Goal: Transaction & Acquisition: Purchase product/service

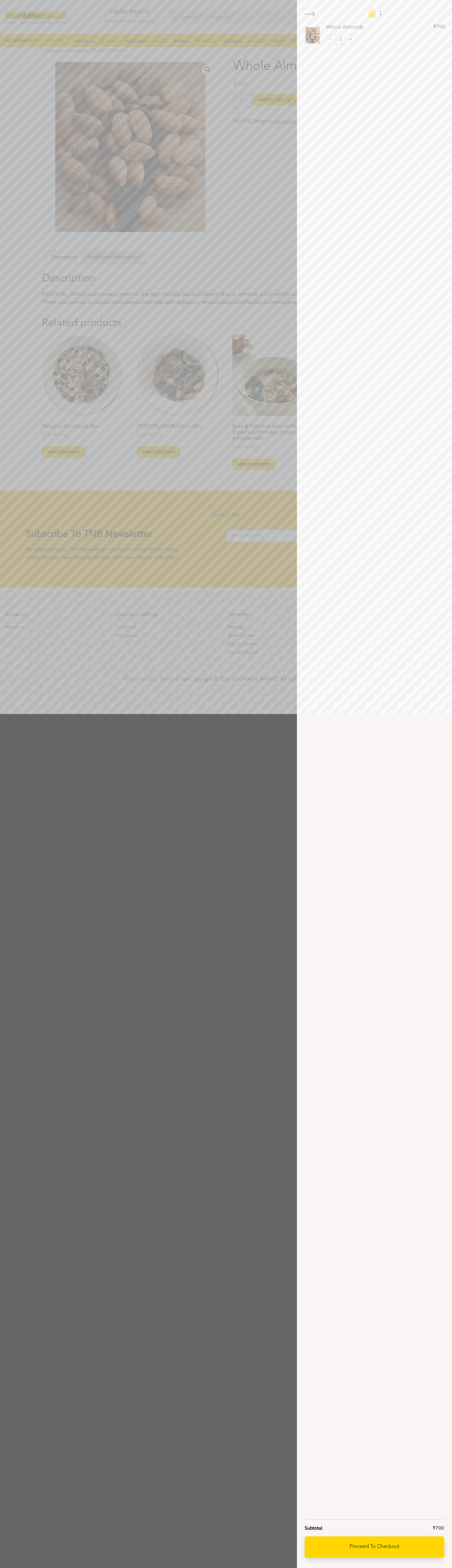
click at [374, 1547] on link "Proceed to checkout" at bounding box center [374, 1547] width 139 height 21
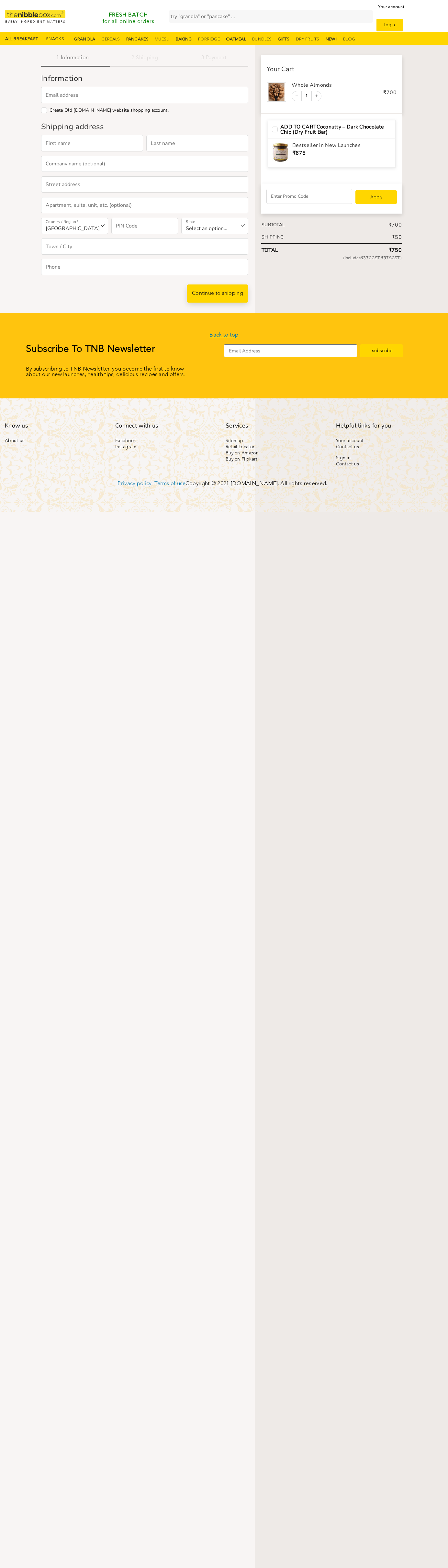
select select "MH"
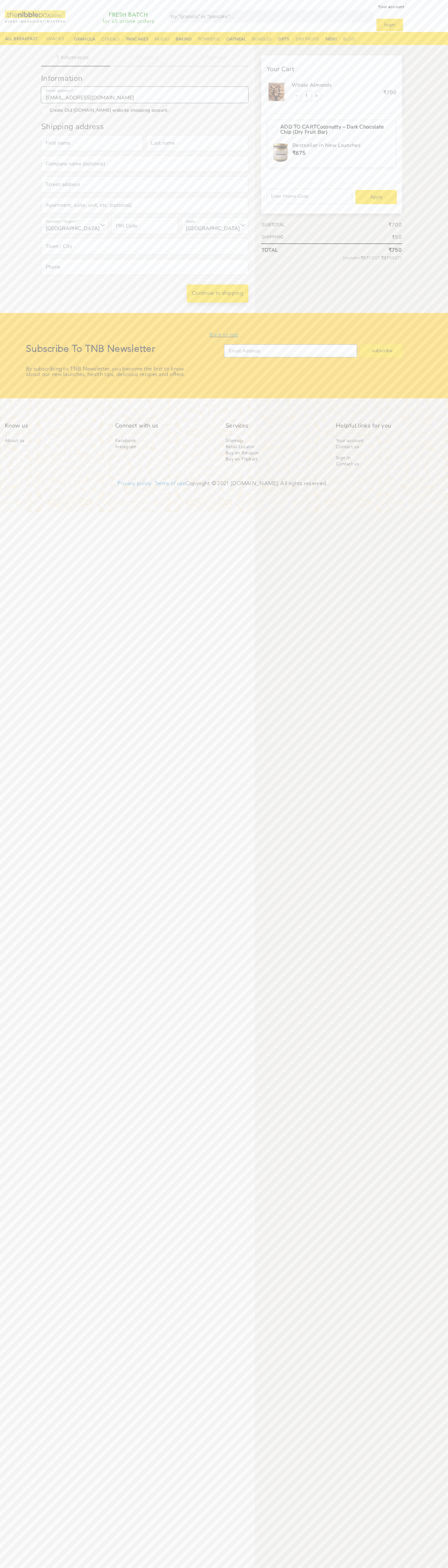
type input "[EMAIL_ADDRESS][DOMAIN_NAME]"
type input "Kaur"
checkbox input "true"
type input "Kaur"
type input "Sneha"
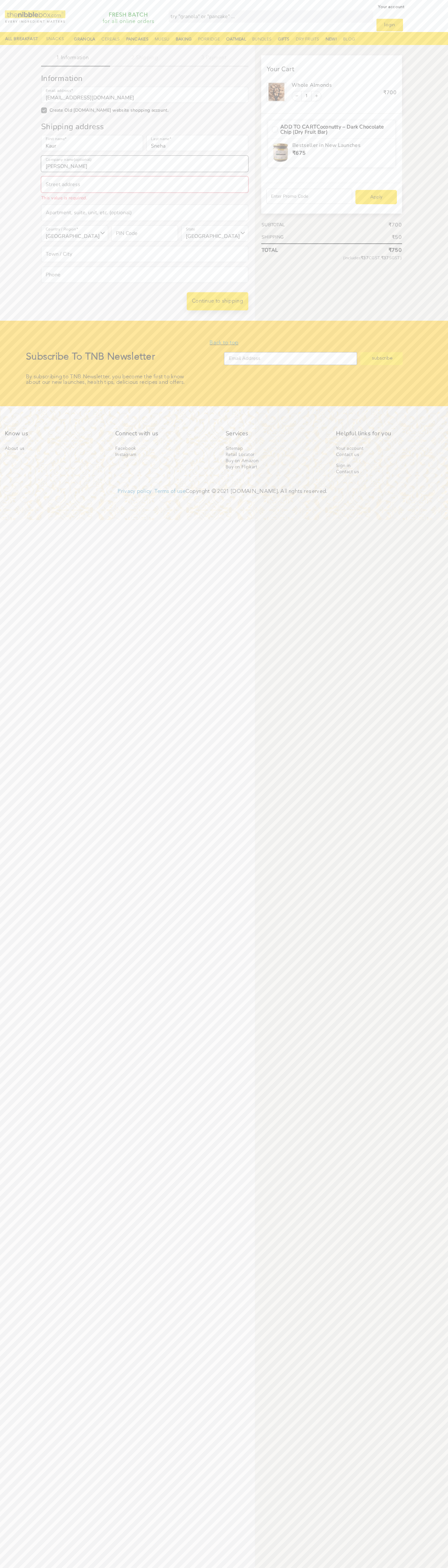
type input "[PERSON_NAME]"
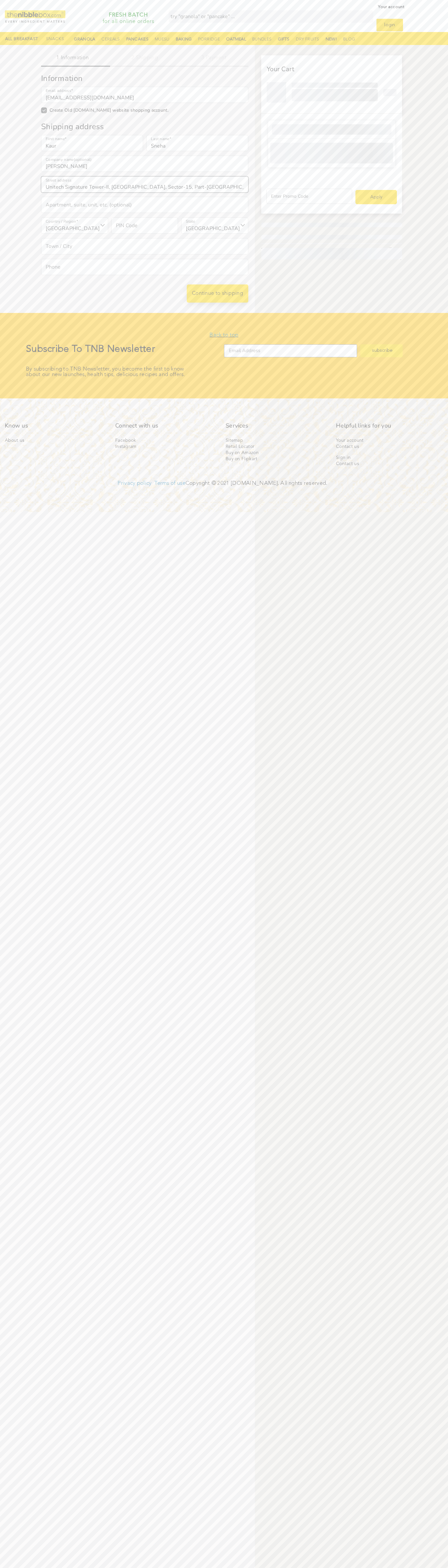
type input "Unitech Signature Tower-II, Tower-B, Sector-15, Part-II Village Silokhera"
type input "First floor"
type input "122001"
select select "HR"
type input "gurgaon"
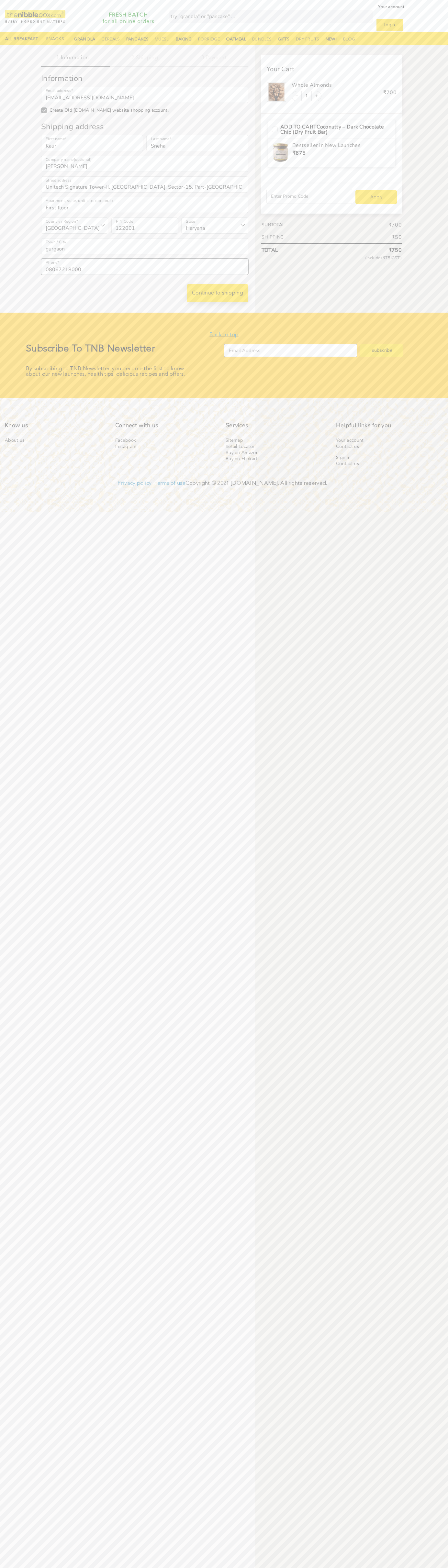
type input "08067218000"
type input "johnsmith004@storebotmail.joonix.net"
click at [44, 111] on input "Create Old thenibblebox.com website shopping account." at bounding box center [44, 111] width 6 height 6
checkbox input "false"
click at [217, 293] on link "Continue to shipping" at bounding box center [217, 293] width 62 height 18
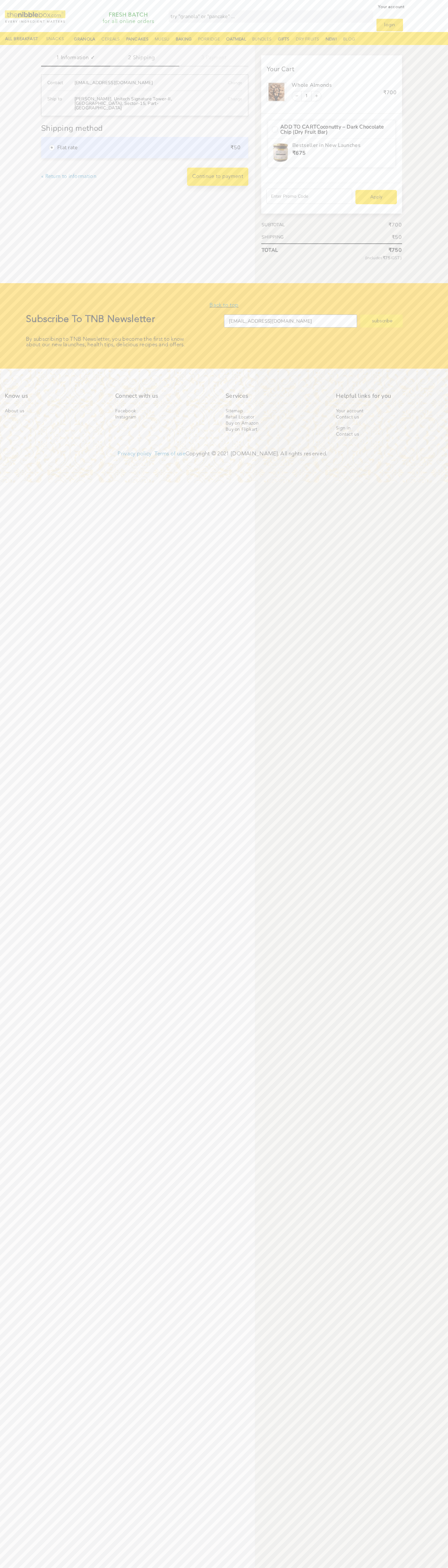
scroll to position [5, 0]
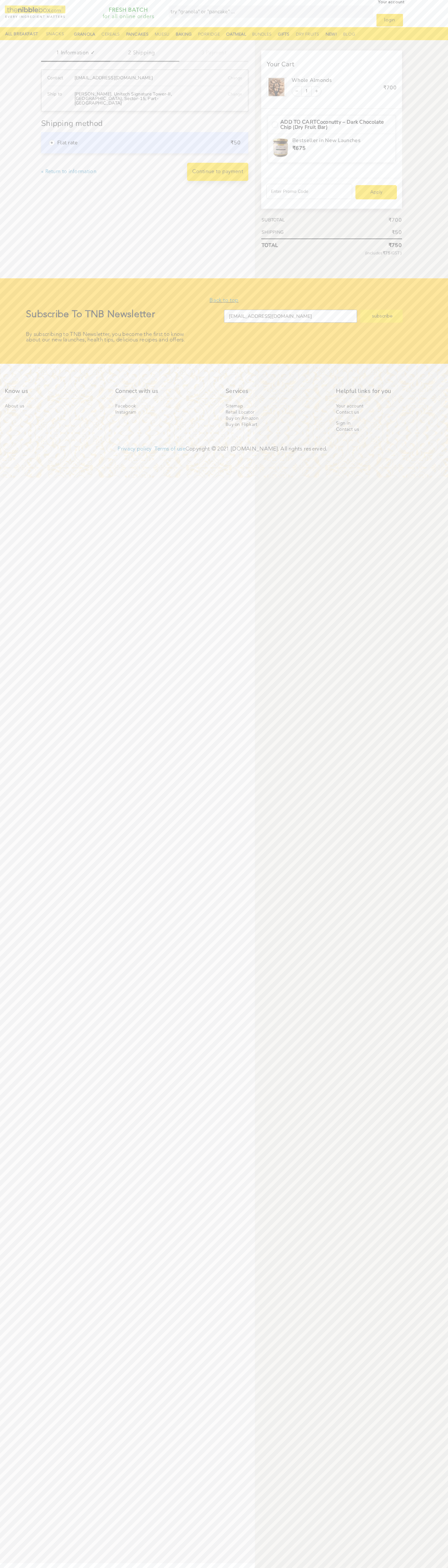
click at [218, 172] on link "Continue to payment" at bounding box center [217, 172] width 61 height 18
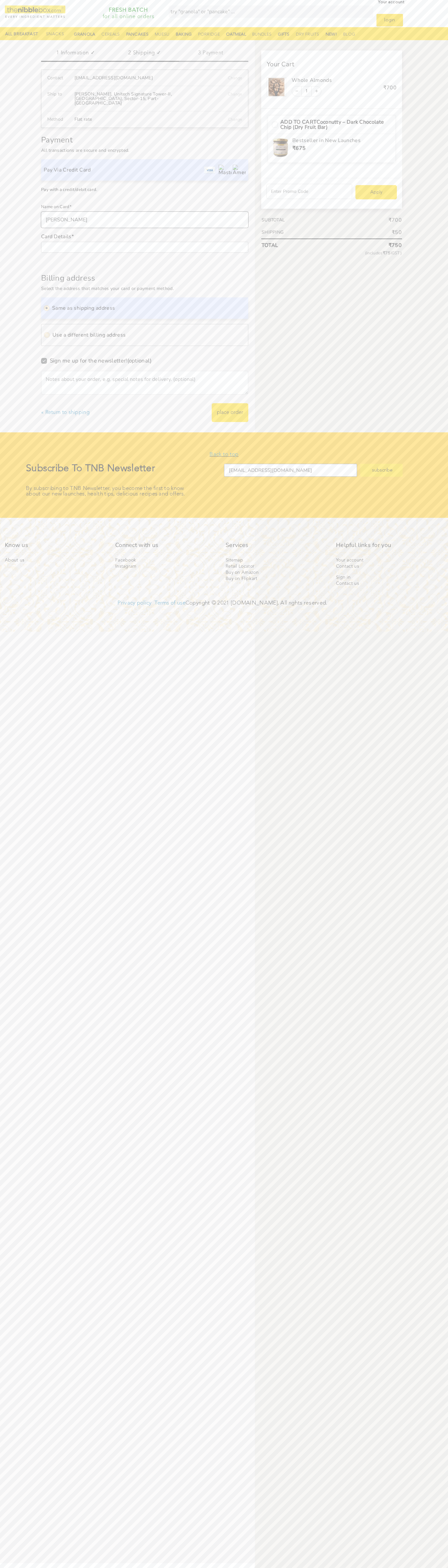
type input "Kaur Sneha"
click at [214, 56] on link "Payment" at bounding box center [214, 56] width 69 height 12
type input "Kaur Sneha"
